Goal: Contribute content

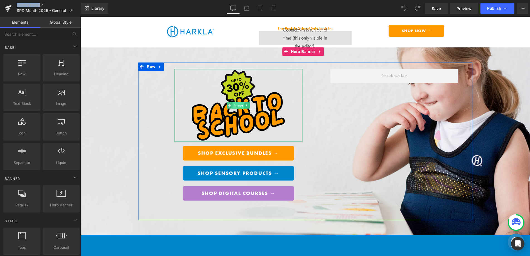
click at [236, 103] on span "Image" at bounding box center [239, 105] width 12 height 7
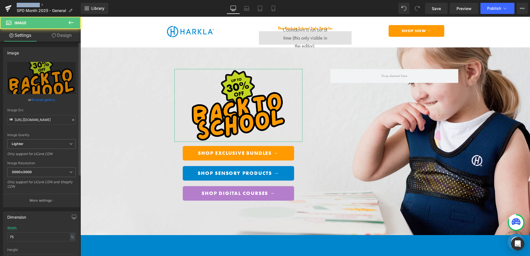
click at [44, 100] on link "Browse gallery" at bounding box center [43, 100] width 24 height 10
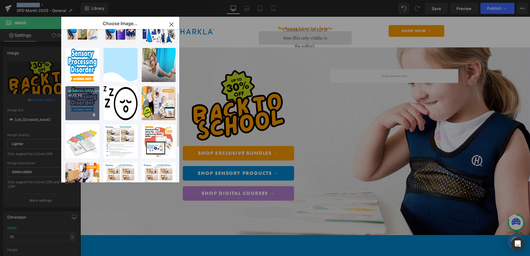
scroll to position [177, 0]
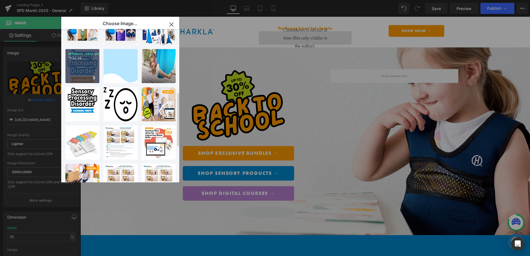
click at [82, 72] on div "SPDMont...2024.png 78.62 KB" at bounding box center [82, 66] width 34 height 34
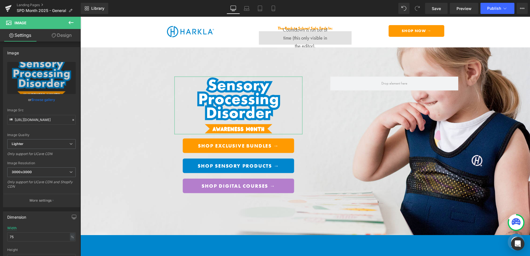
click at [48, 99] on link "Browse gallery" at bounding box center [43, 100] width 24 height 10
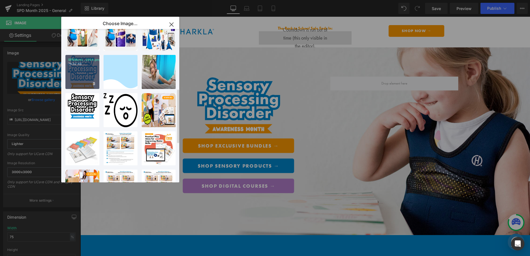
scroll to position [166, 0]
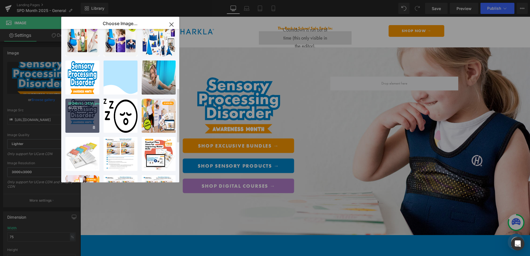
click at [82, 120] on div "SPDMont...2024.png 42.65 KB" at bounding box center [82, 116] width 34 height 34
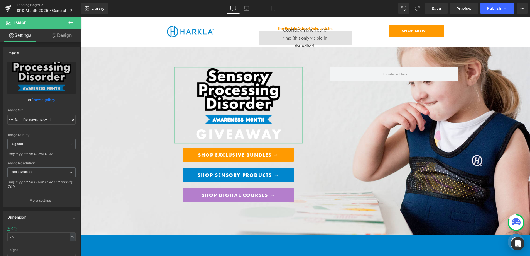
click at [44, 100] on link "Browse gallery" at bounding box center [43, 100] width 24 height 10
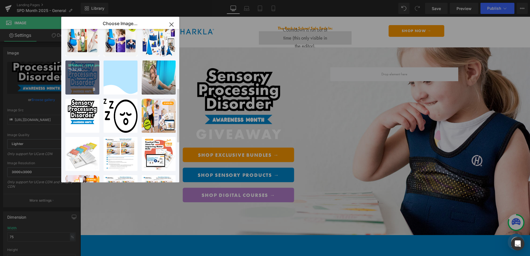
click at [80, 85] on div "SPDMont...2024.png 78.62 KB" at bounding box center [82, 77] width 34 height 34
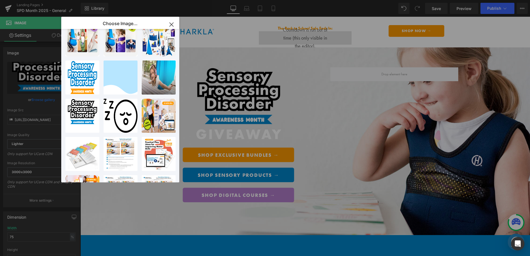
type input "https://ucarecdn.com/48230bba-61fc-4235-b73f-e6a1606d2b48/-/format/auto/-/previ…"
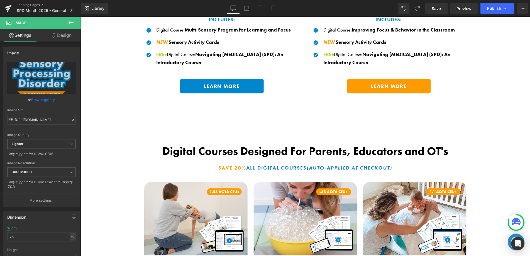
scroll to position [0, 0]
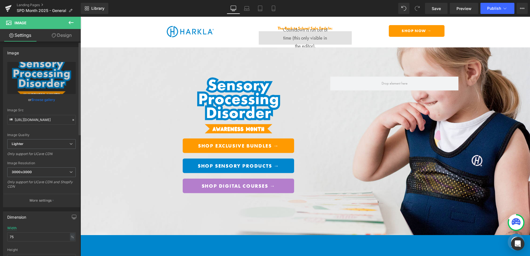
click at [2, 82] on div "Image https://ucarecdn.com/48230bba-61fc-4235-b73f-e6a1606d2b48/-/format/auto/-…" at bounding box center [41, 125] width 83 height 164
